Goal: Task Accomplishment & Management: Manage account settings

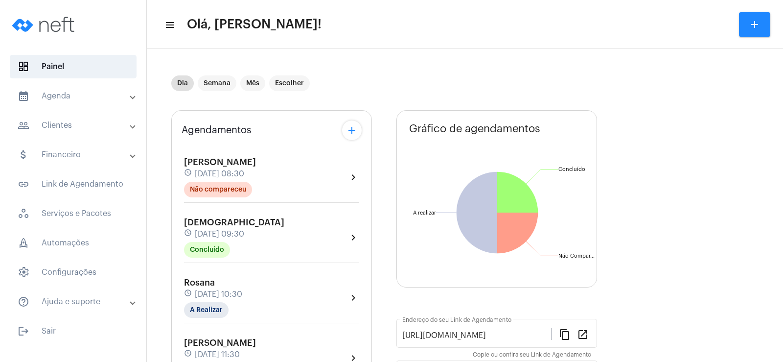
scroll to position [98, 0]
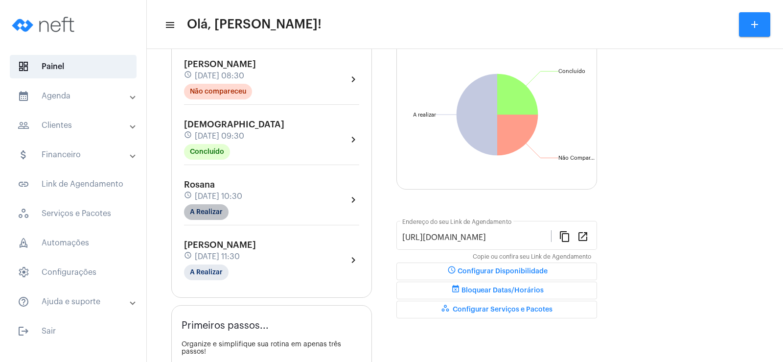
click at [216, 208] on mat-chip "A Realizar" at bounding box center [206, 212] width 45 height 16
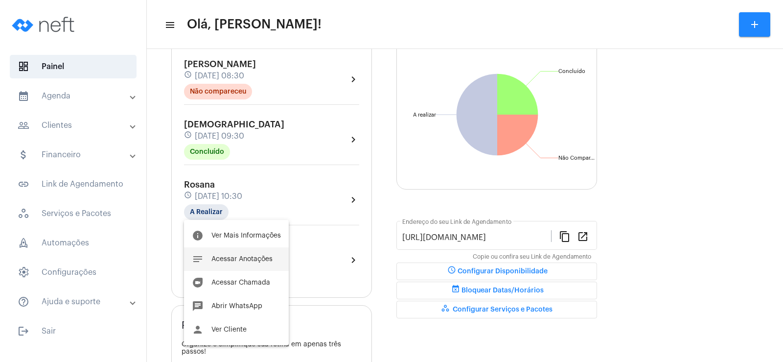
click at [253, 261] on span "Acessar Anotações" at bounding box center [242, 259] width 61 height 7
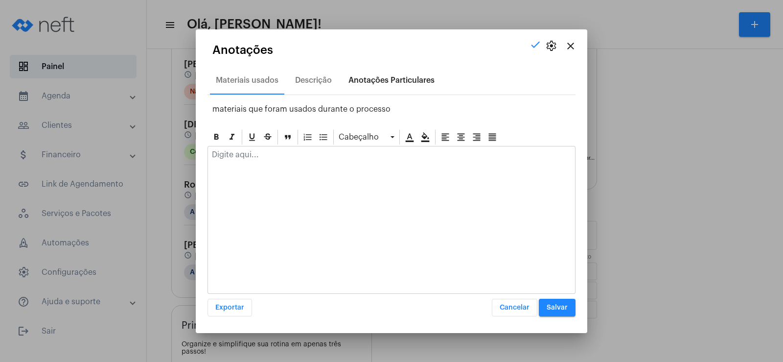
click at [395, 85] on div "Anotações Particulares" at bounding box center [392, 81] width 98 height 24
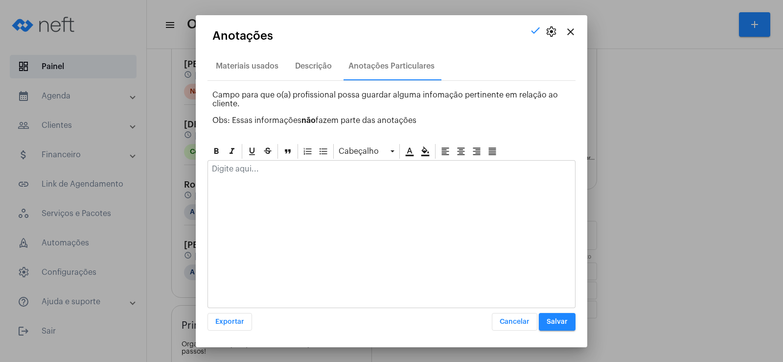
click at [262, 177] on div at bounding box center [391, 172] width 367 height 22
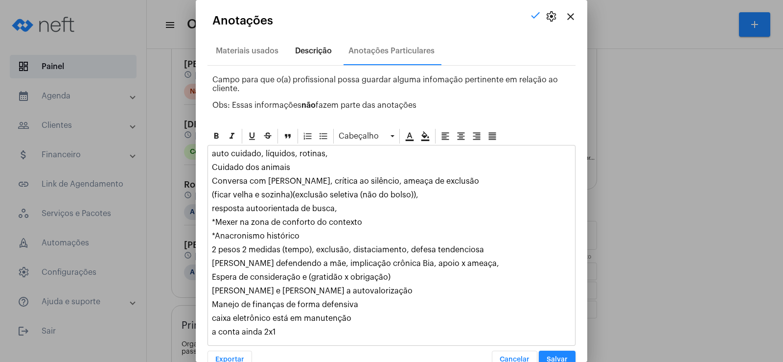
click at [315, 48] on div "Descrição" at bounding box center [313, 51] width 37 height 9
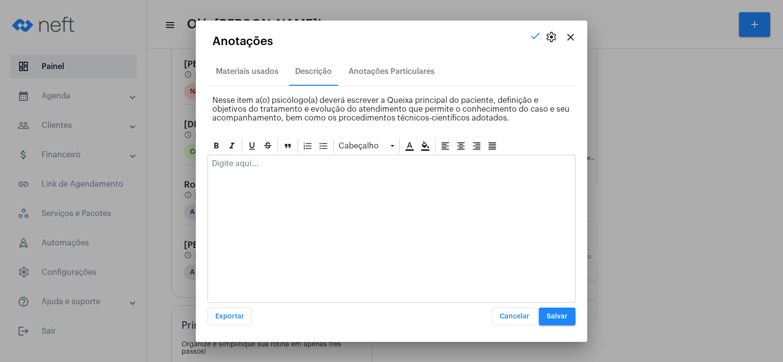
click at [253, 170] on div at bounding box center [391, 166] width 367 height 22
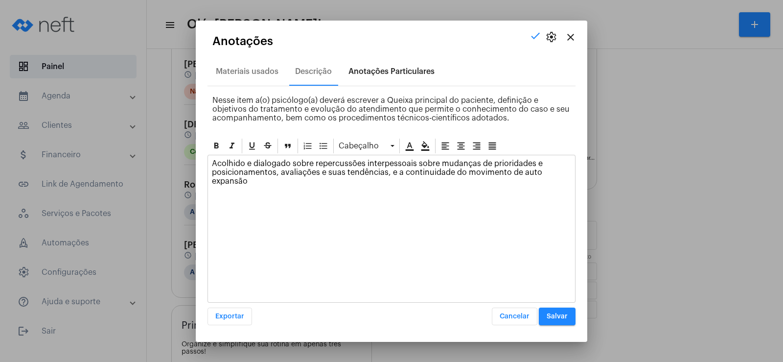
click at [386, 73] on div "Anotações Particulares" at bounding box center [392, 71] width 86 height 9
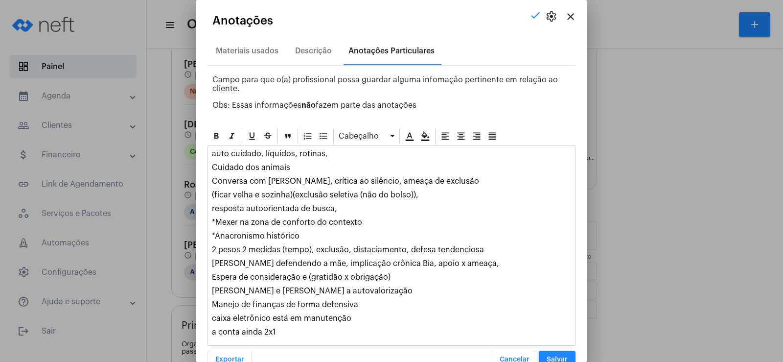
scroll to position [23, 0]
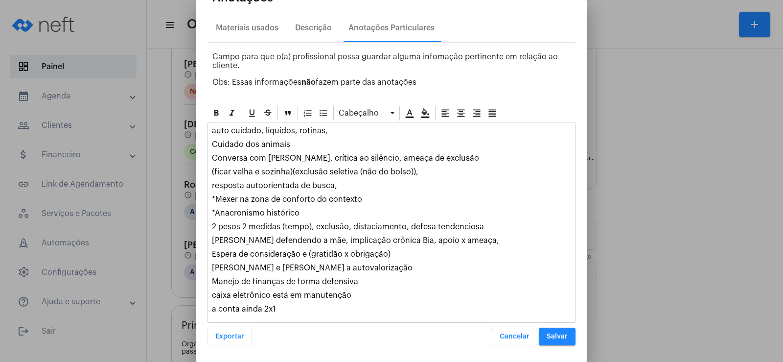
click at [303, 303] on div "auto cuidado, líquidos, rotinas, Cuidado dos animais Conversa com [PERSON_NAME]…" at bounding box center [391, 222] width 367 height 200
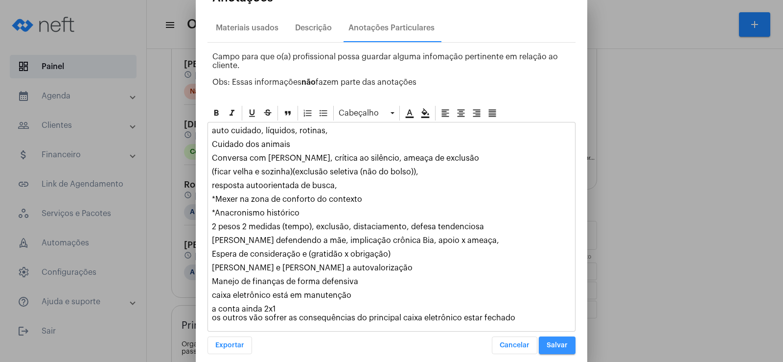
click at [548, 347] on span "Salvar" at bounding box center [557, 345] width 21 height 7
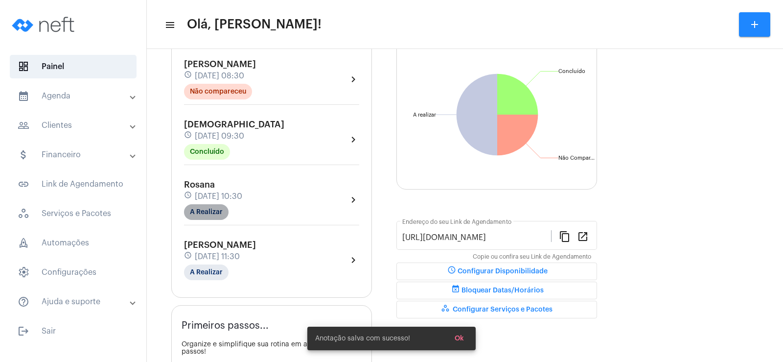
click at [200, 213] on mat-chip "A Realizar" at bounding box center [206, 212] width 45 height 16
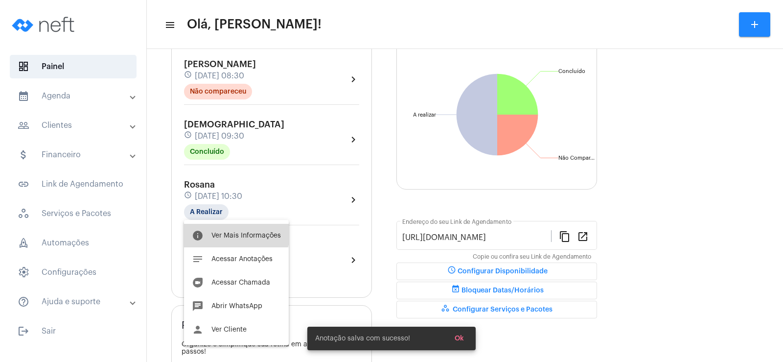
click at [225, 231] on button "info Ver Mais Informações" at bounding box center [236, 236] width 105 height 24
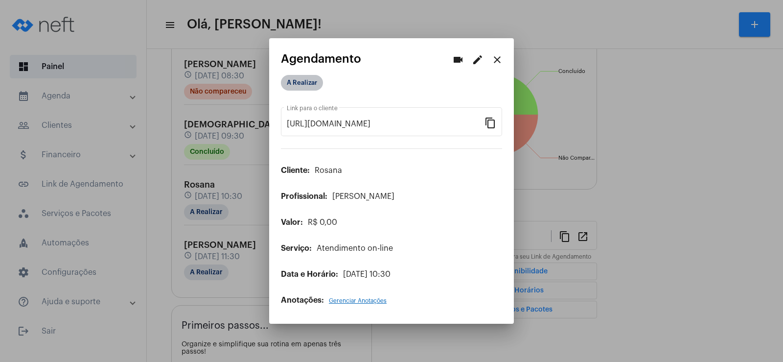
click at [303, 82] on mat-chip "A Realizar" at bounding box center [302, 83] width 42 height 16
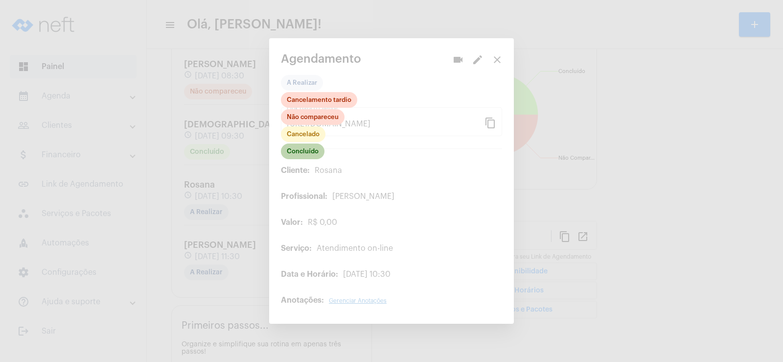
click at [308, 152] on mat-chip "Concluído" at bounding box center [303, 151] width 44 height 16
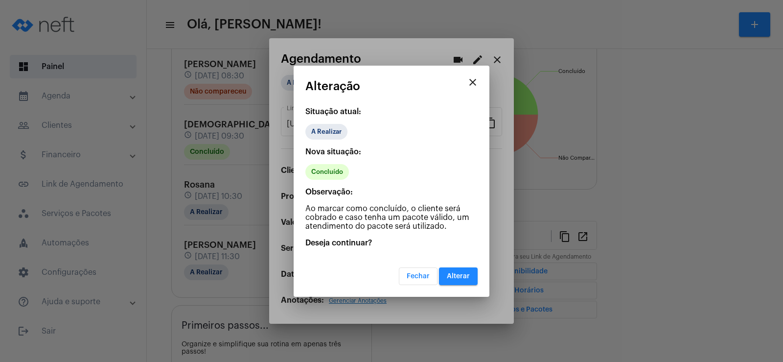
click at [462, 273] on span "Alterar" at bounding box center [458, 276] width 23 height 7
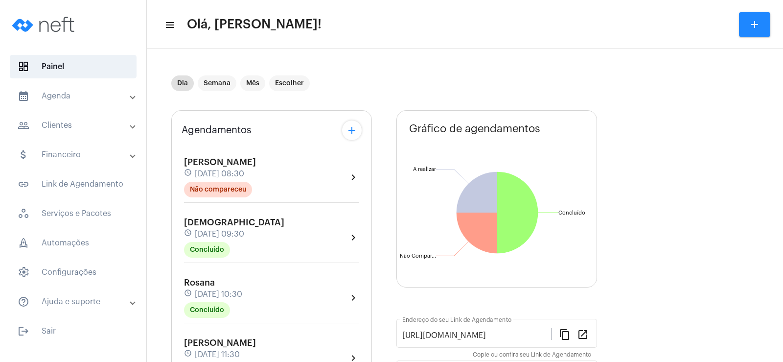
click at [72, 137] on mat-expansion-panel-header "people_outline Clientes" at bounding box center [76, 126] width 141 height 24
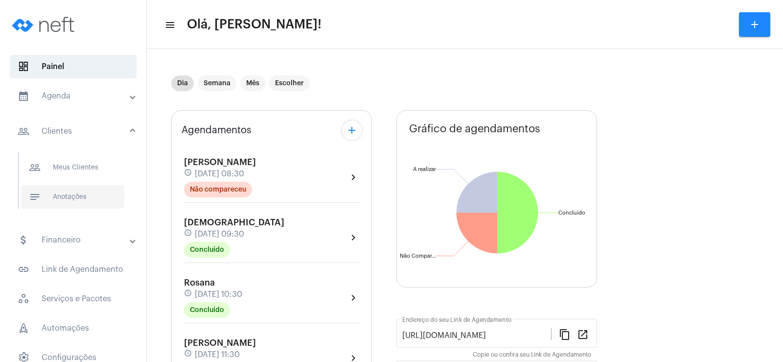
click at [80, 192] on span "notes Anotações" at bounding box center [72, 197] width 103 height 24
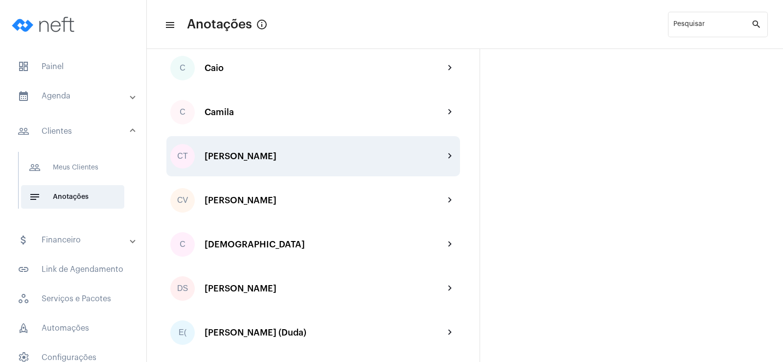
scroll to position [98, 0]
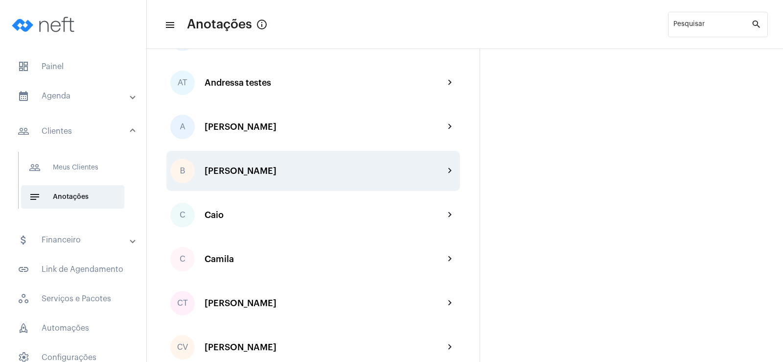
click at [234, 168] on div "[PERSON_NAME]" at bounding box center [325, 171] width 240 height 10
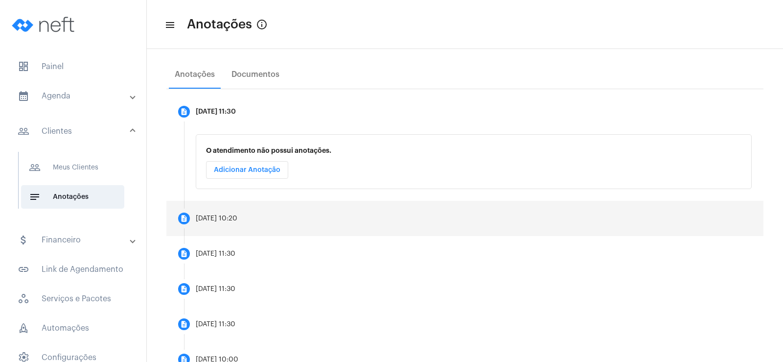
scroll to position [196, 0]
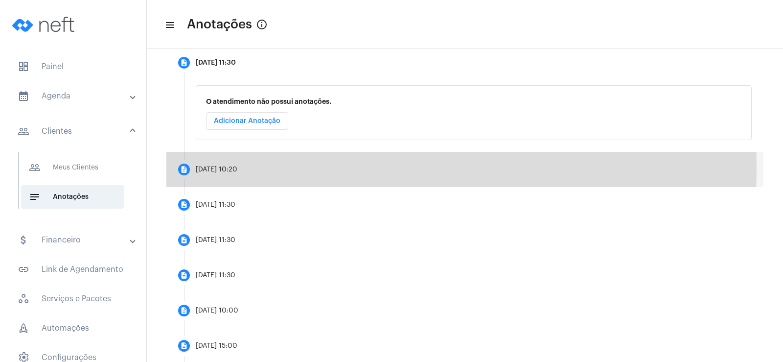
click at [228, 167] on div "[DATE] 10:20" at bounding box center [217, 169] width 42 height 7
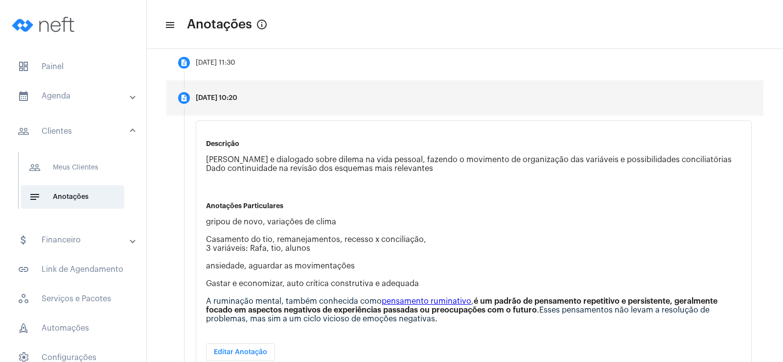
scroll to position [294, 0]
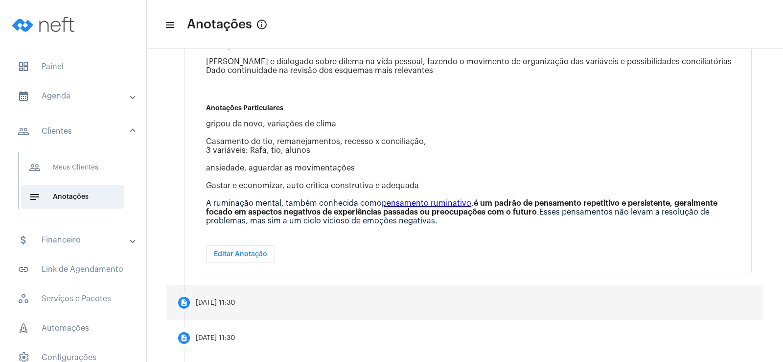
click at [238, 296] on mat-step-header "description [DATE] 11:30" at bounding box center [464, 302] width 597 height 35
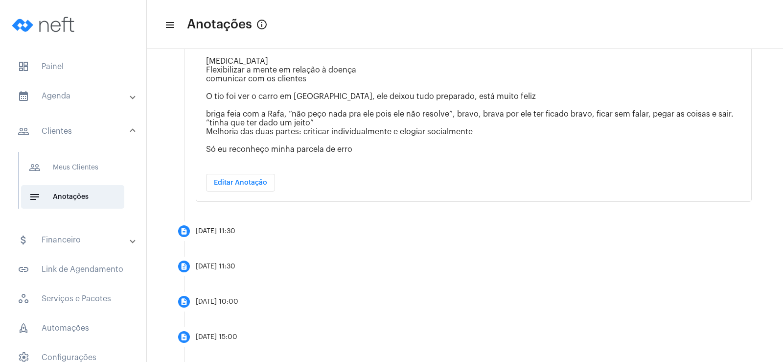
scroll to position [441, 0]
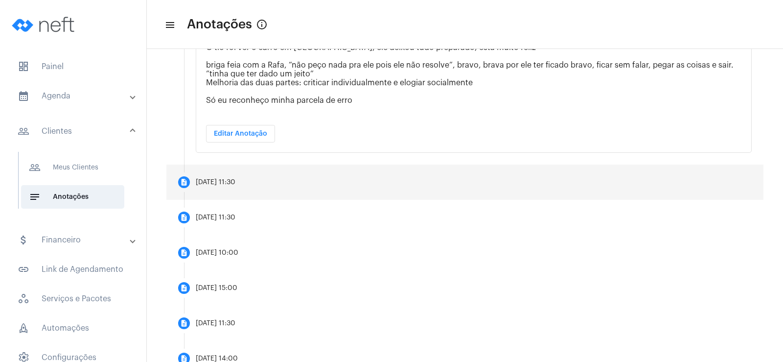
click at [213, 181] on div "[DATE] 11:30" at bounding box center [216, 182] width 40 height 7
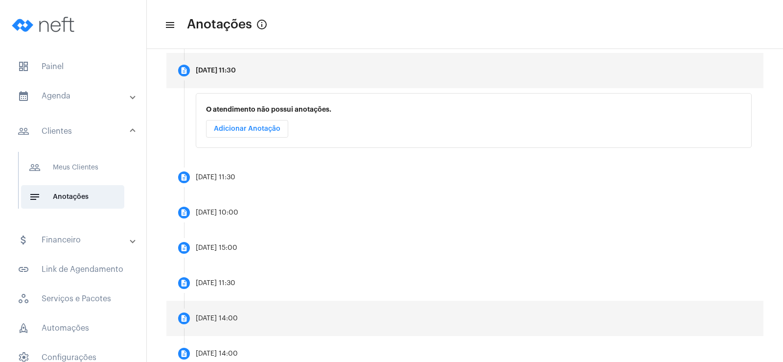
scroll to position [245, 0]
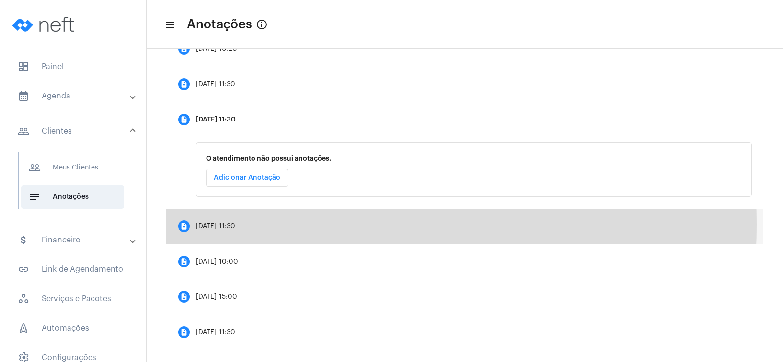
click at [220, 224] on div "[DATE] 11:30" at bounding box center [216, 226] width 40 height 7
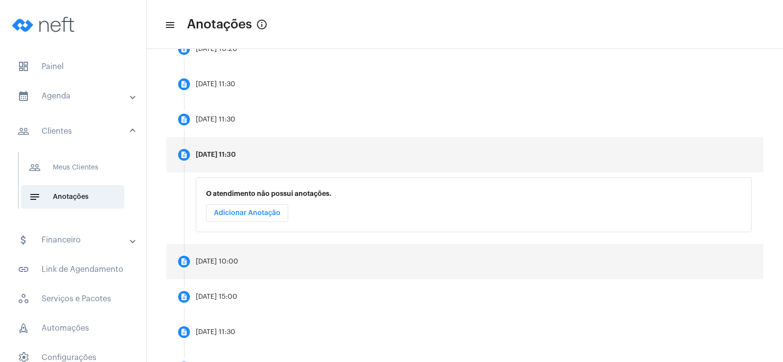
click at [224, 257] on mat-step-header "description [DATE] 10:00" at bounding box center [464, 261] width 597 height 35
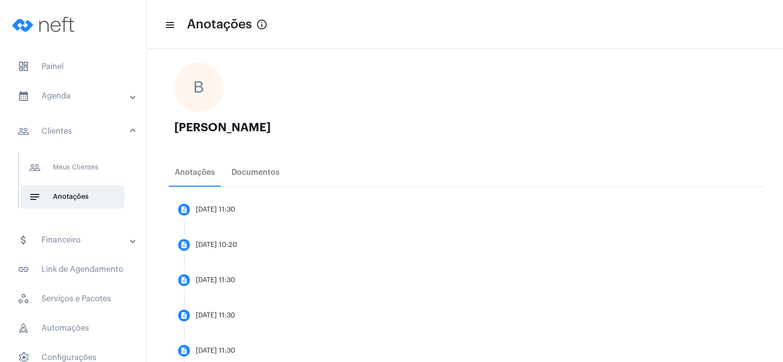
scroll to position [0, 0]
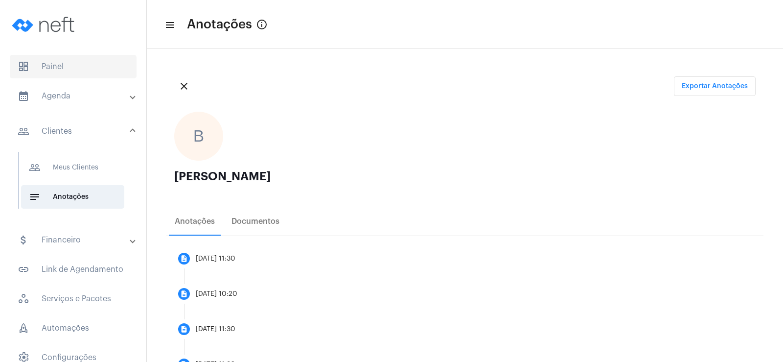
click at [56, 62] on span "dashboard Painel" at bounding box center [73, 67] width 127 height 24
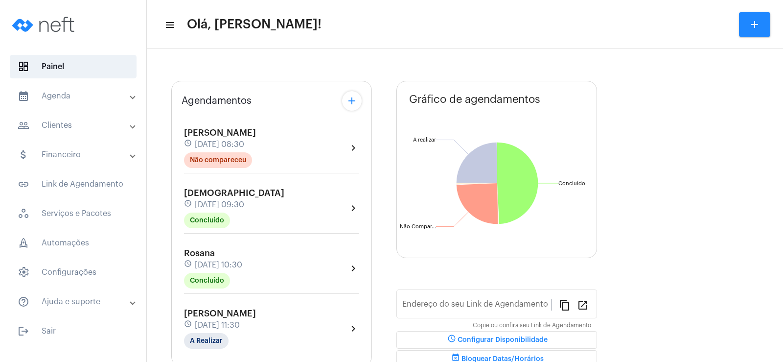
type input "[URL][DOMAIN_NAME]"
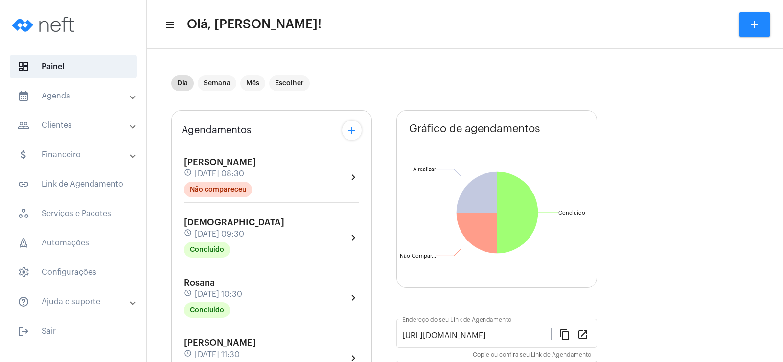
scroll to position [147, 0]
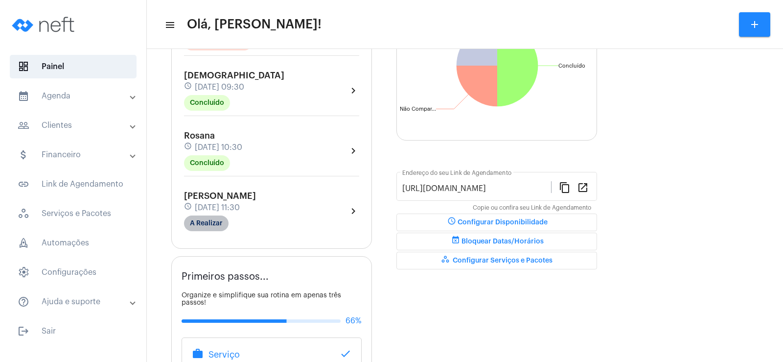
click at [205, 217] on mat-chip "A Realizar" at bounding box center [206, 223] width 45 height 16
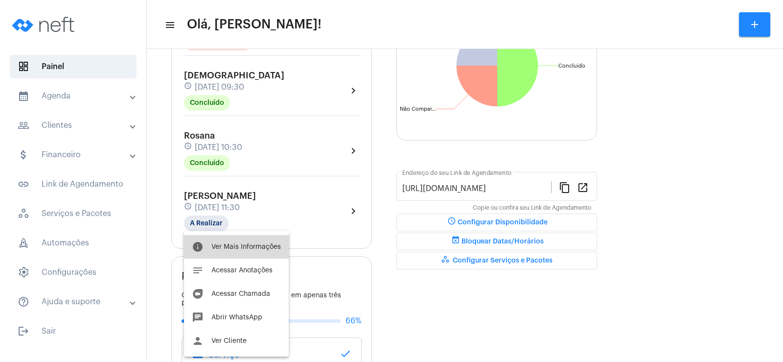
click at [245, 244] on span "Ver Mais Informações" at bounding box center [247, 246] width 70 height 7
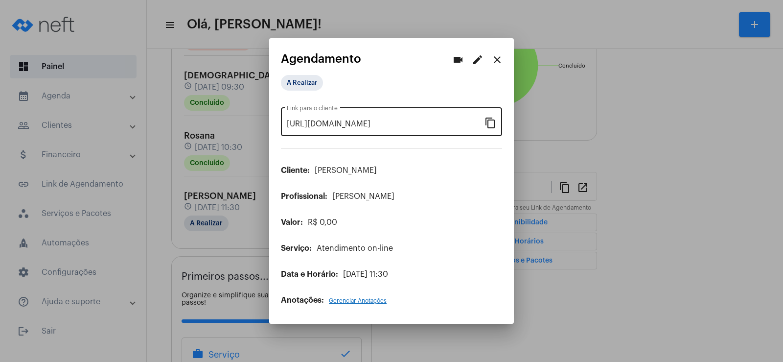
click at [492, 125] on mat-icon "content_copy" at bounding box center [491, 123] width 12 height 12
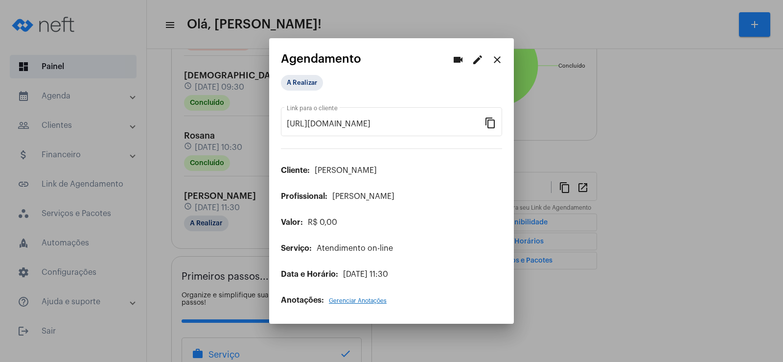
scroll to position [0, 84]
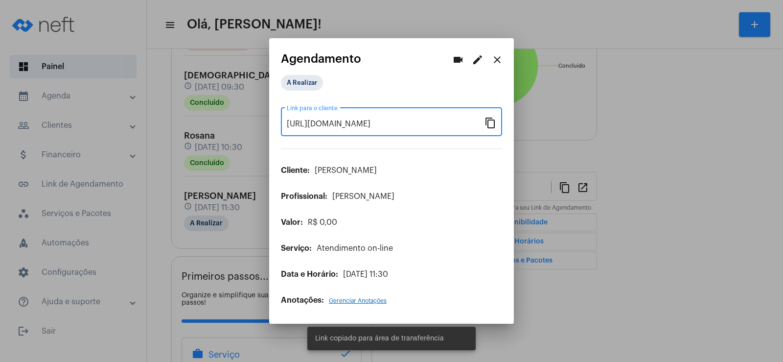
click at [451, 58] on button "videocam" at bounding box center [459, 60] width 20 height 20
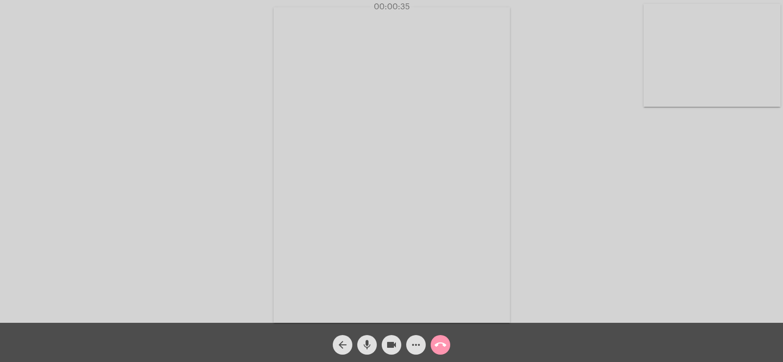
click at [418, 348] on mat-icon "more_horiz" at bounding box center [416, 345] width 12 height 12
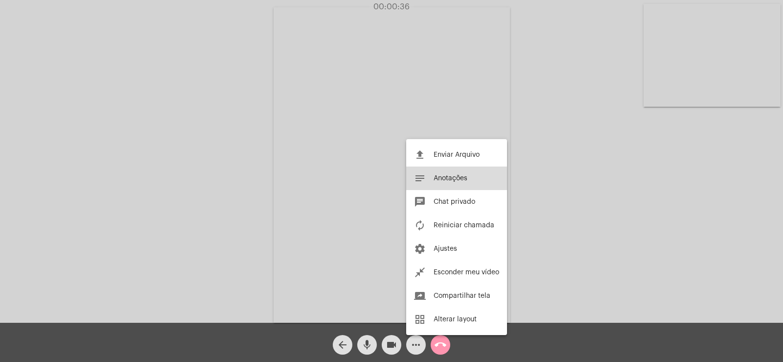
click at [452, 179] on span "Anotações" at bounding box center [451, 178] width 34 height 7
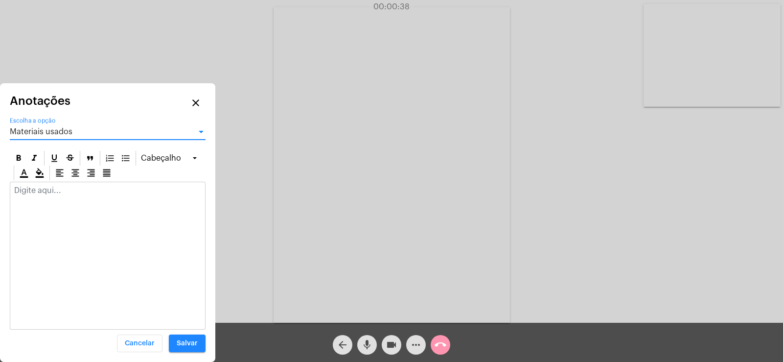
click at [39, 131] on span "Materiais usados" at bounding box center [41, 132] width 63 height 8
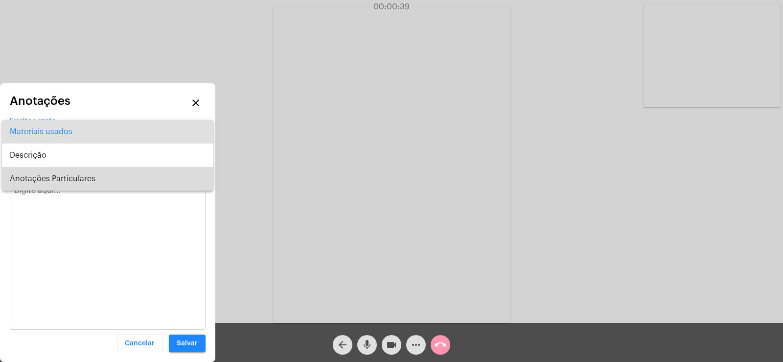
click at [51, 175] on span "Anotações Particulares" at bounding box center [108, 179] width 196 height 24
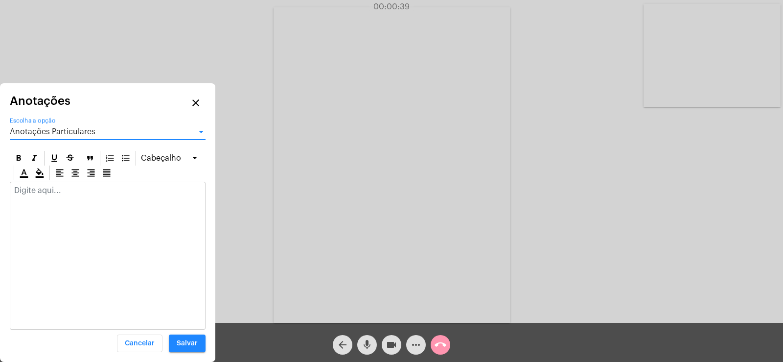
click at [51, 193] on p at bounding box center [107, 190] width 187 height 9
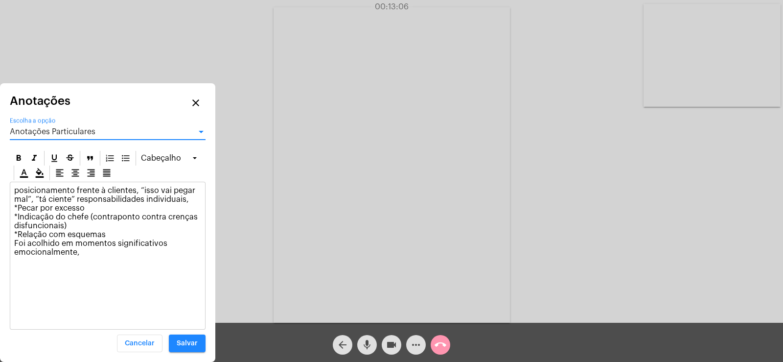
click at [47, 129] on span "Anotações Particulares" at bounding box center [53, 132] width 86 height 8
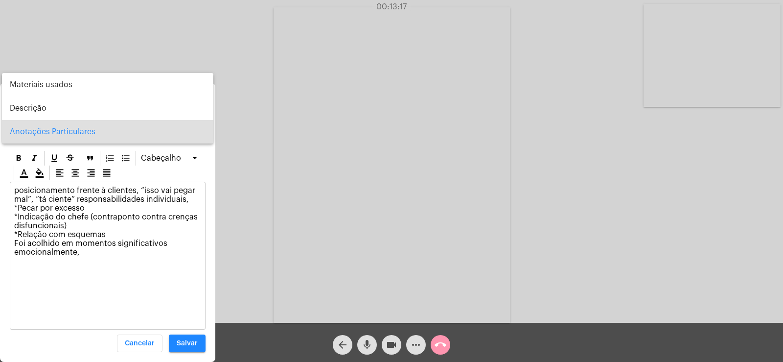
click at [97, 216] on div at bounding box center [391, 181] width 783 height 362
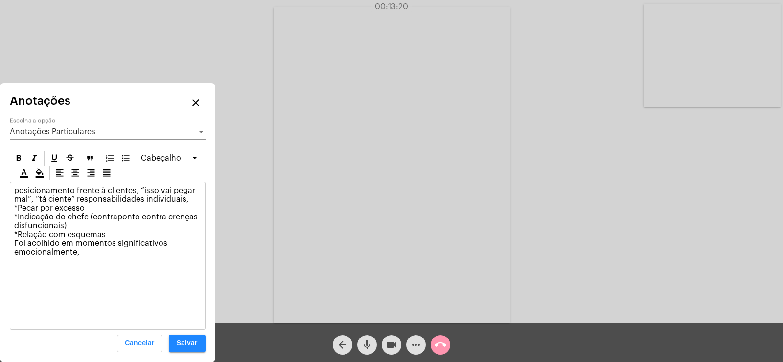
drag, startPoint x: 92, startPoint y: 216, endPoint x: 62, endPoint y: 226, distance: 31.4
click at [62, 226] on p "posicionamento frente à clientes, “isso vai pegar mal”, “tá ciente” responsabil…" at bounding box center [107, 221] width 187 height 71
copy p "contraponto contra crenças disfuncionais"
click at [52, 130] on span "Anotações Particulares" at bounding box center [53, 132] width 86 height 8
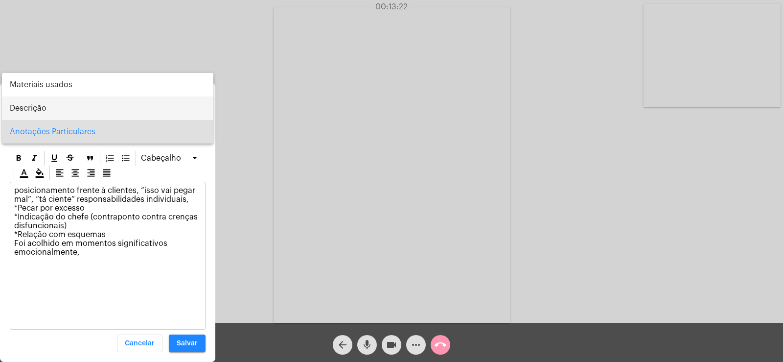
click at [35, 102] on span "Descrição" at bounding box center [108, 108] width 196 height 24
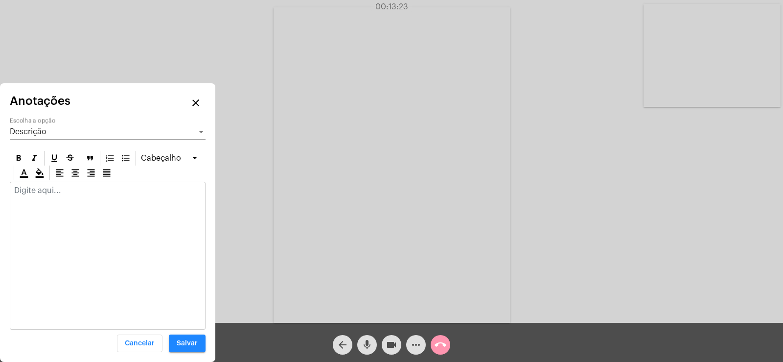
click at [28, 193] on p at bounding box center [107, 190] width 187 height 9
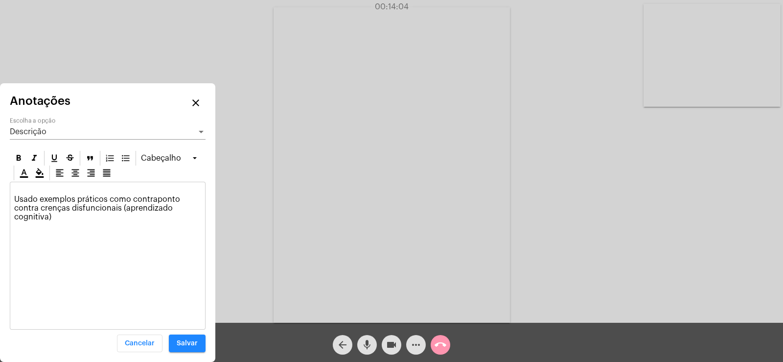
click at [23, 188] on p "Usado exemplos práticos como contraponto contra crenças disfuncionais (aprendiz…" at bounding box center [107, 203] width 187 height 35
click at [23, 188] on p "acolhido posicionamentos diversos Usado exemplos práticos como contraponto cont…" at bounding box center [107, 203] width 187 height 35
click at [154, 190] on p "Acolhido posicionamentos diversos Usado exemplos práticos como contraponto cont…" at bounding box center [107, 203] width 187 height 35
click at [69, 128] on div "Descrição" at bounding box center [103, 131] width 187 height 9
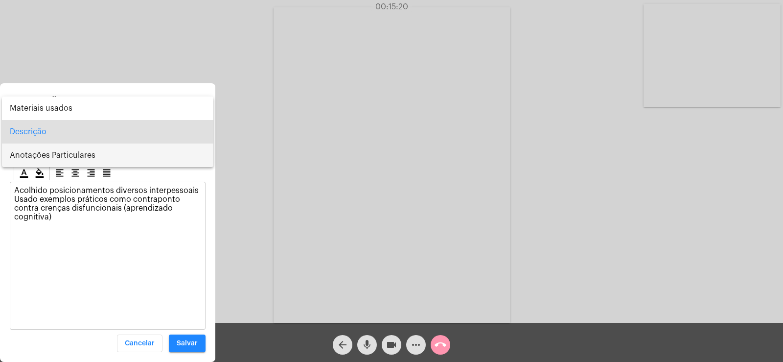
click at [55, 151] on span "Anotações Particulares" at bounding box center [108, 155] width 196 height 24
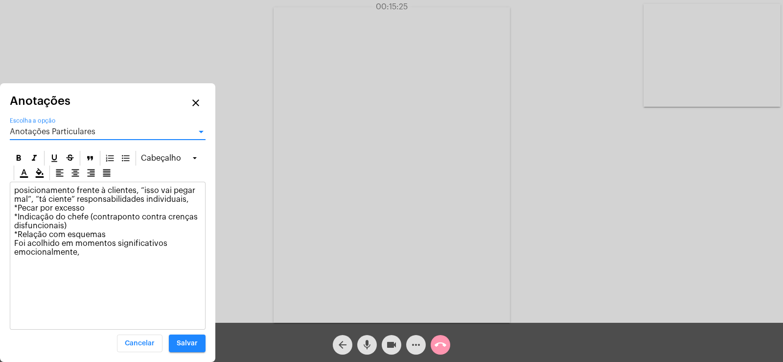
click at [56, 129] on span "Anotações Particulares" at bounding box center [53, 132] width 86 height 8
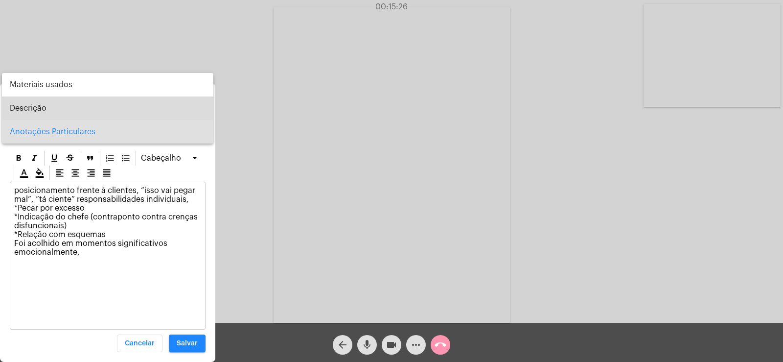
click at [51, 114] on span "Descrição" at bounding box center [108, 108] width 196 height 24
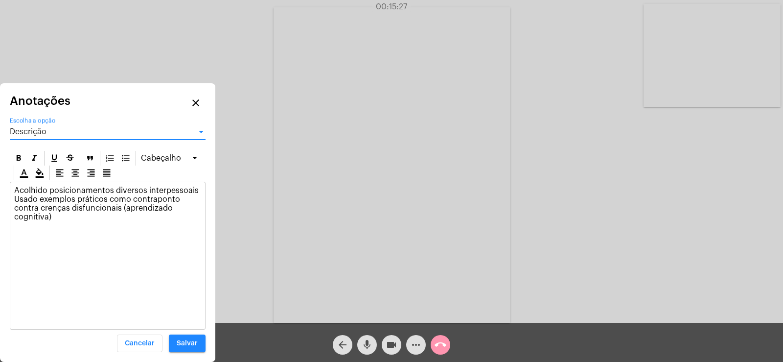
click at [195, 188] on p "Acolhido posicionamentos diversos interpessoais Usado exemplos práticos como co…" at bounding box center [107, 203] width 187 height 35
click at [73, 124] on div "Descrição Escolha a opção" at bounding box center [108, 129] width 196 height 22
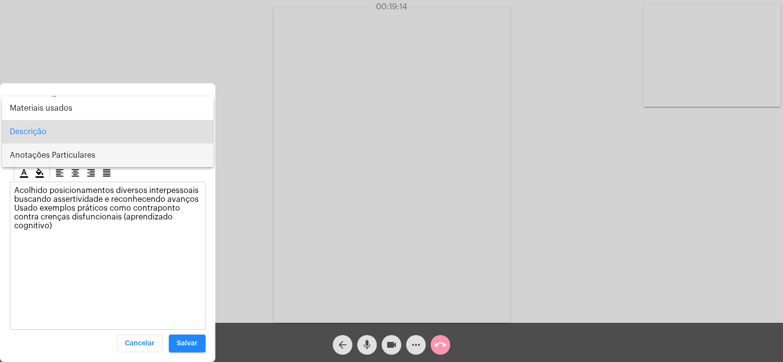
click at [70, 166] on span "Anotações Particulares" at bounding box center [108, 155] width 196 height 24
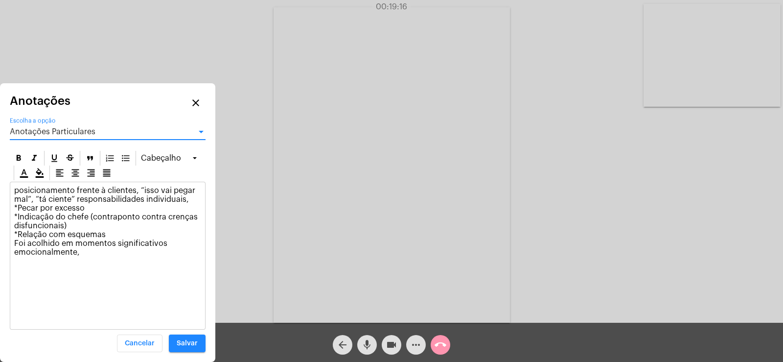
click at [99, 256] on p "posicionamento frente à clientes, “isso vai pegar mal”, “tá ciente” responsabil…" at bounding box center [107, 221] width 187 height 71
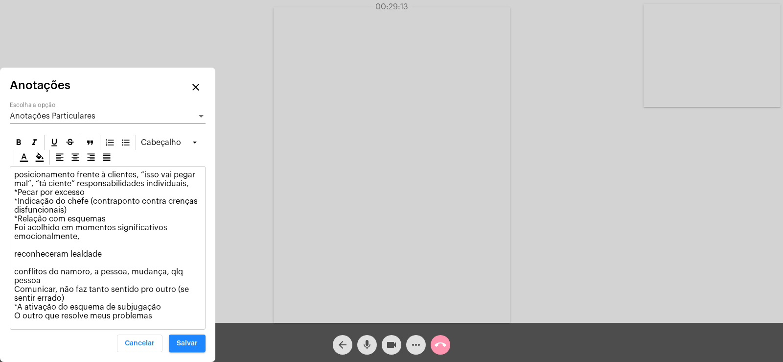
click at [169, 308] on p "posicionamento frente à clientes, “isso vai pegar mal”, “tá ciente” responsabil…" at bounding box center [107, 245] width 187 height 150
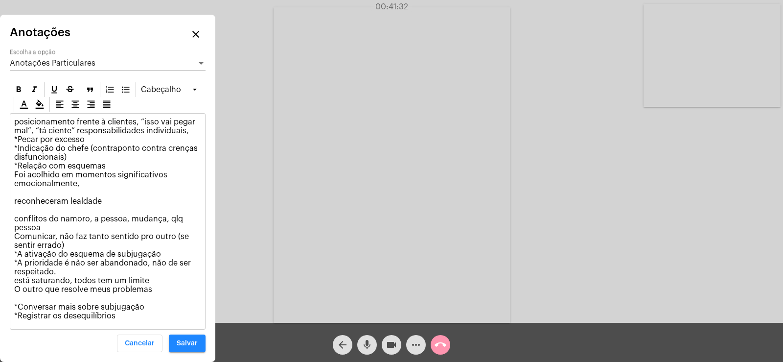
click at [64, 67] on div "Anotações Particulares" at bounding box center [103, 63] width 187 height 9
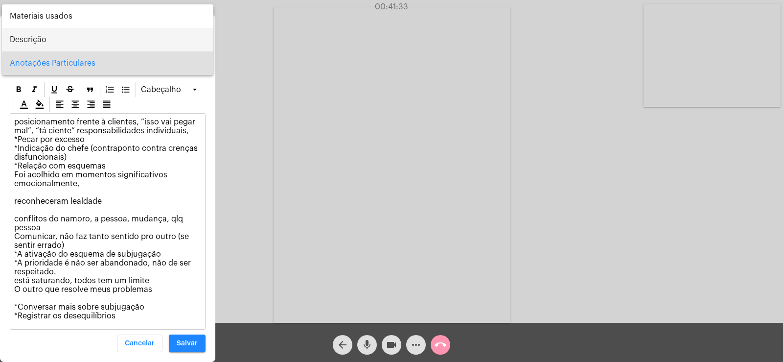
click at [56, 39] on span "Descrição" at bounding box center [108, 40] width 196 height 24
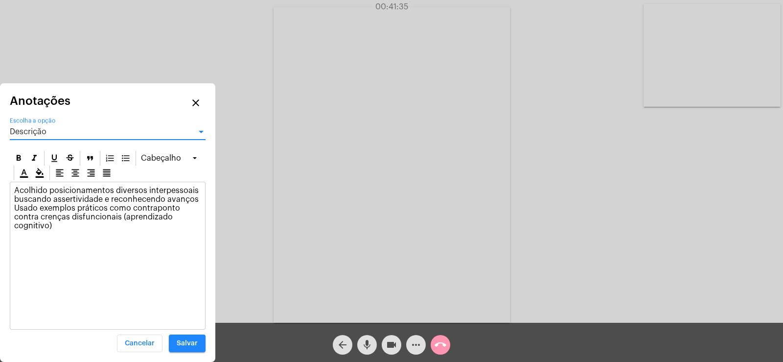
click at [60, 228] on p "Acolhido posicionamentos diversos interpessoais buscando assertividade e reconh…" at bounding box center [107, 208] width 187 height 44
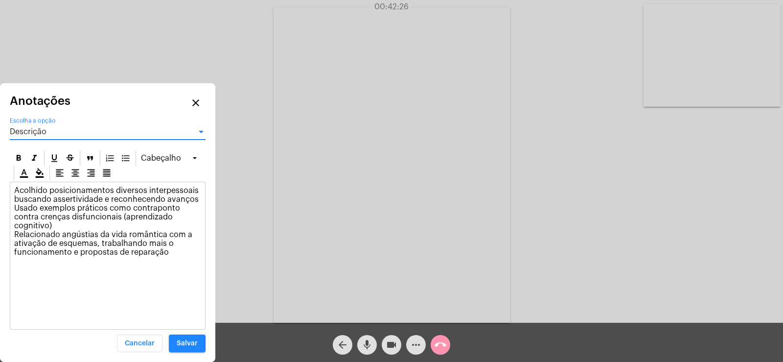
click at [52, 134] on div "Descrição" at bounding box center [103, 131] width 187 height 9
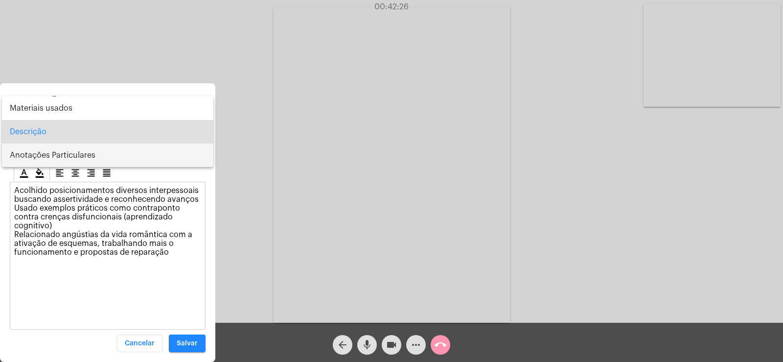
click at [53, 149] on span "Anotações Particulares" at bounding box center [108, 155] width 196 height 24
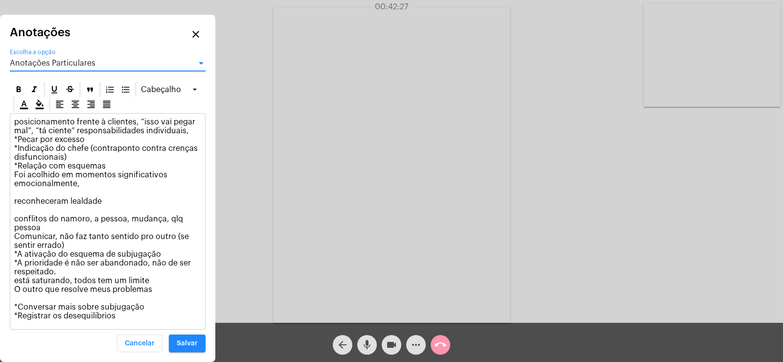
click at [124, 316] on p "posicionamento frente à clientes, “isso vai pegar mal”, “tá ciente” responsabil…" at bounding box center [107, 219] width 187 height 203
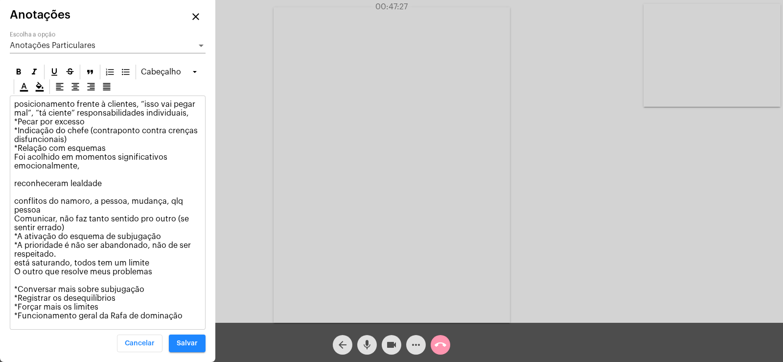
click at [29, 299] on p "posicionamento frente à clientes, “isso vai pegar mal”, “tá ciente” responsabil…" at bounding box center [107, 210] width 187 height 220
click at [197, 344] on span "Salvar" at bounding box center [187, 343] width 21 height 7
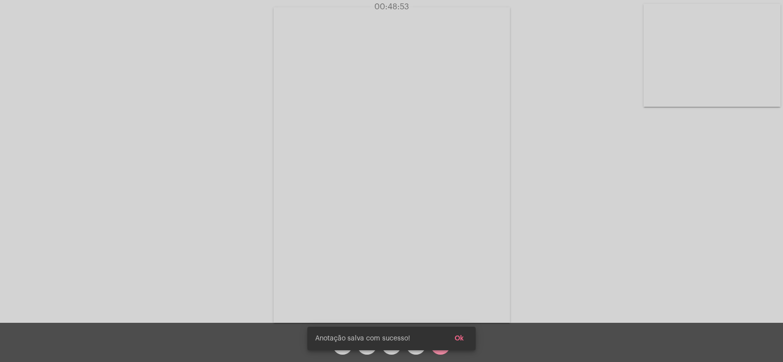
click at [460, 338] on span "Ok" at bounding box center [459, 338] width 9 height 7
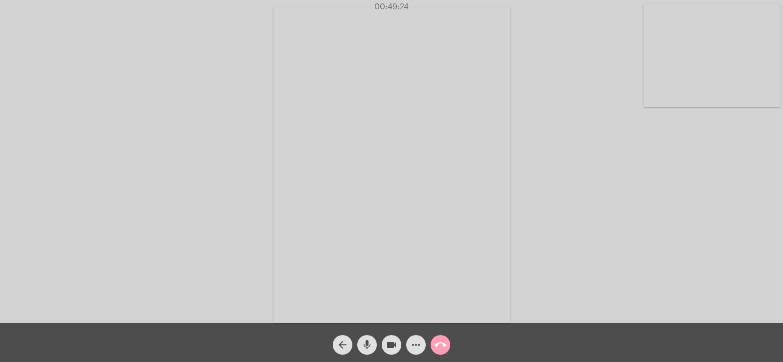
click at [441, 345] on mat-icon "call_end" at bounding box center [441, 345] width 12 height 12
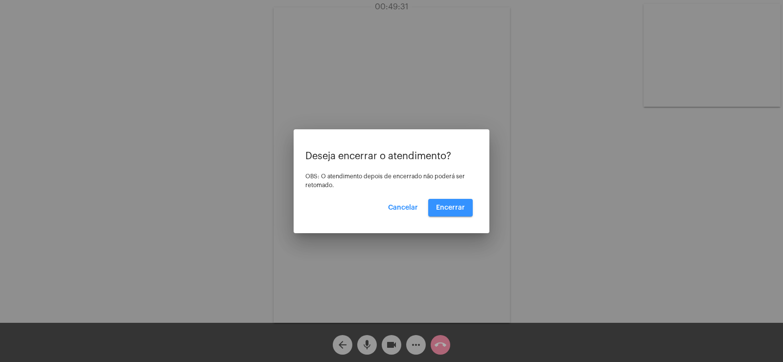
click at [456, 205] on span "Encerrar" at bounding box center [450, 207] width 29 height 7
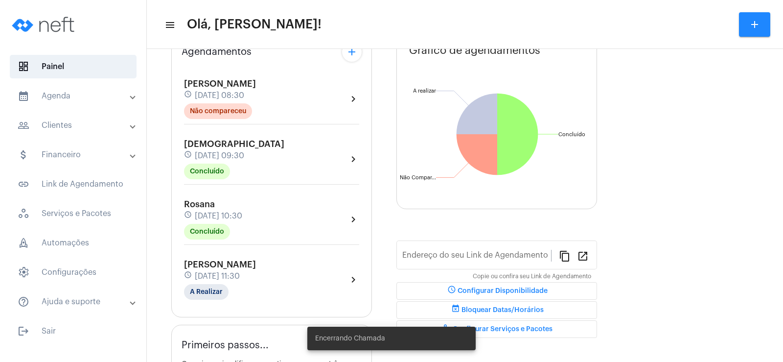
type input "[URL][DOMAIN_NAME]"
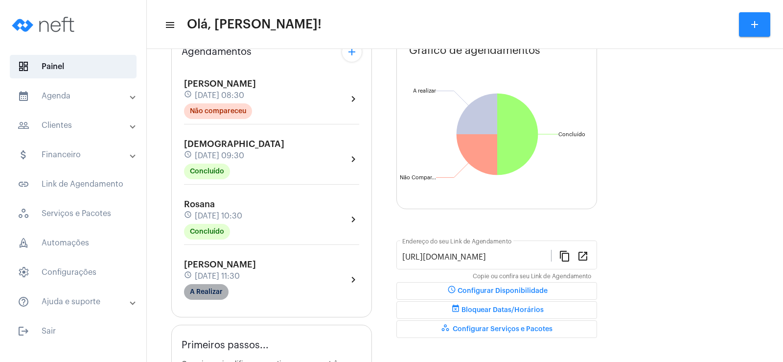
click at [203, 294] on mat-chip "A Realizar" at bounding box center [206, 292] width 45 height 16
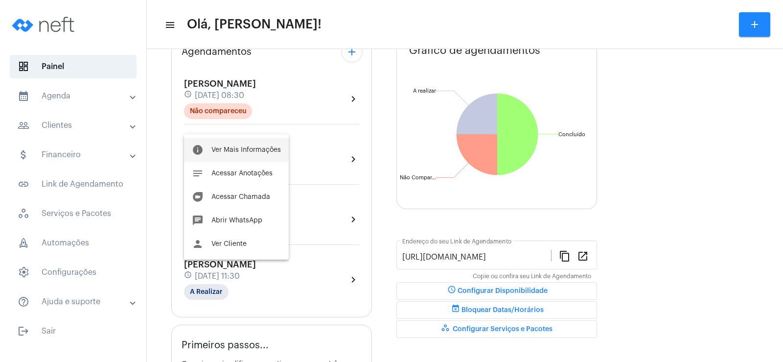
click at [223, 152] on span "Ver Mais Informações" at bounding box center [247, 149] width 70 height 7
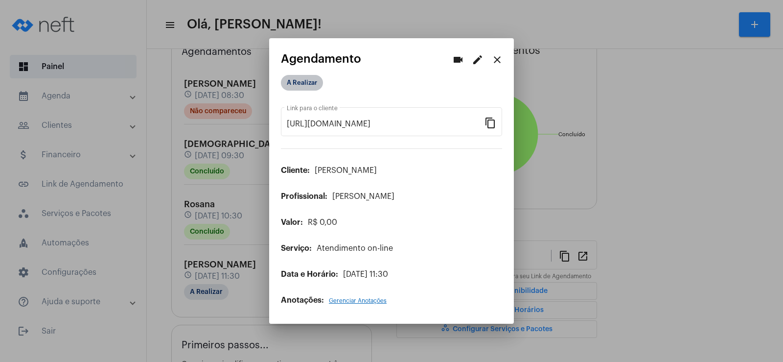
click at [307, 77] on mat-chip "A Realizar" at bounding box center [302, 83] width 42 height 16
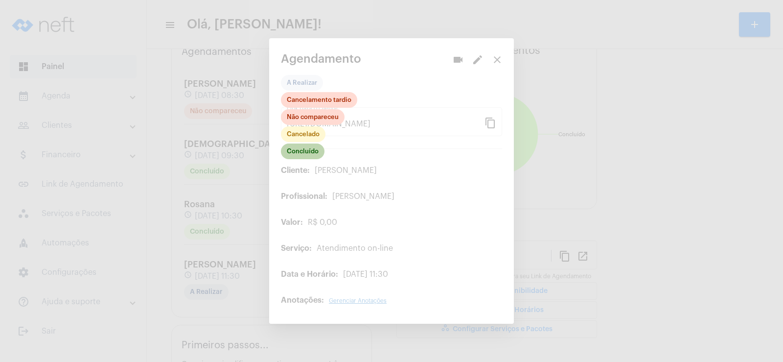
click at [299, 156] on mat-chip "Concluído" at bounding box center [303, 151] width 44 height 16
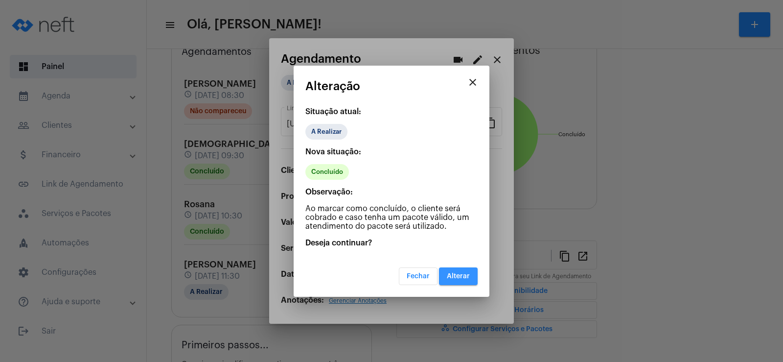
click at [455, 280] on button "Alterar" at bounding box center [458, 276] width 39 height 18
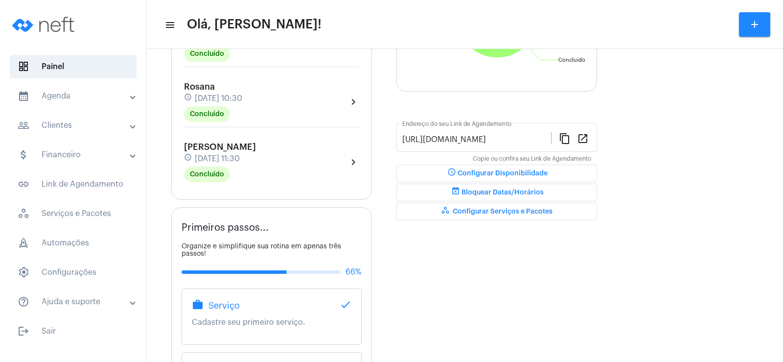
scroll to position [49, 0]
